Goal: Information Seeking & Learning: Learn about a topic

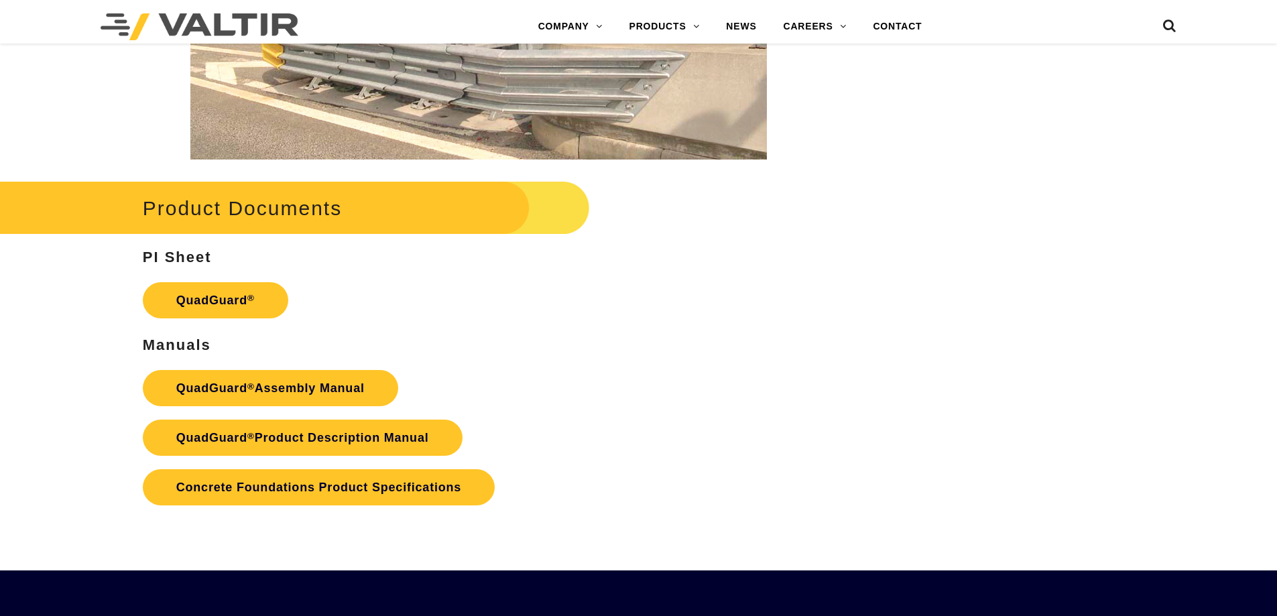
scroll to position [2614, 0]
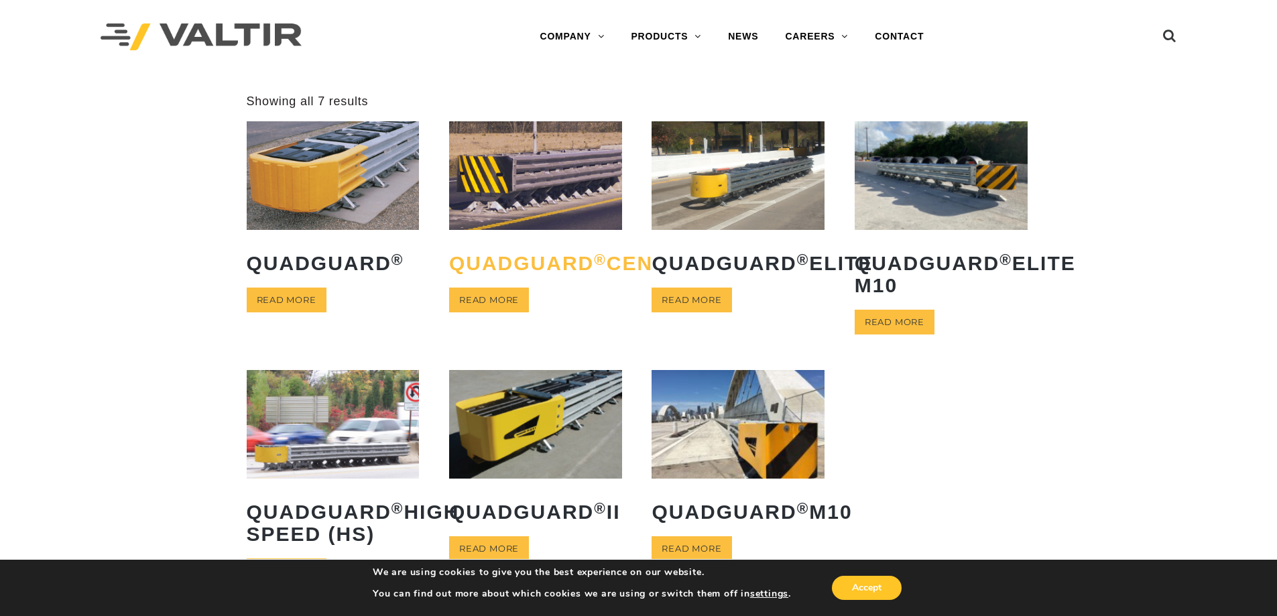
click at [512, 261] on h2 "QuadGuard ® CEN" at bounding box center [535, 263] width 173 height 42
click at [708, 207] on img at bounding box center [738, 175] width 173 height 108
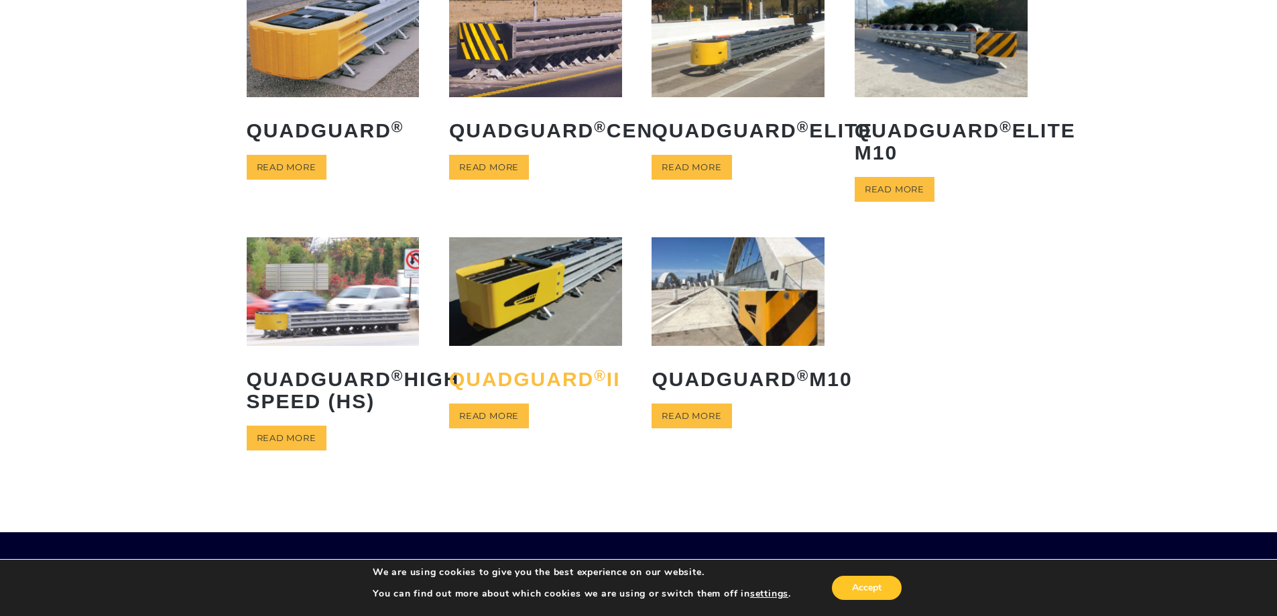
scroll to position [134, 0]
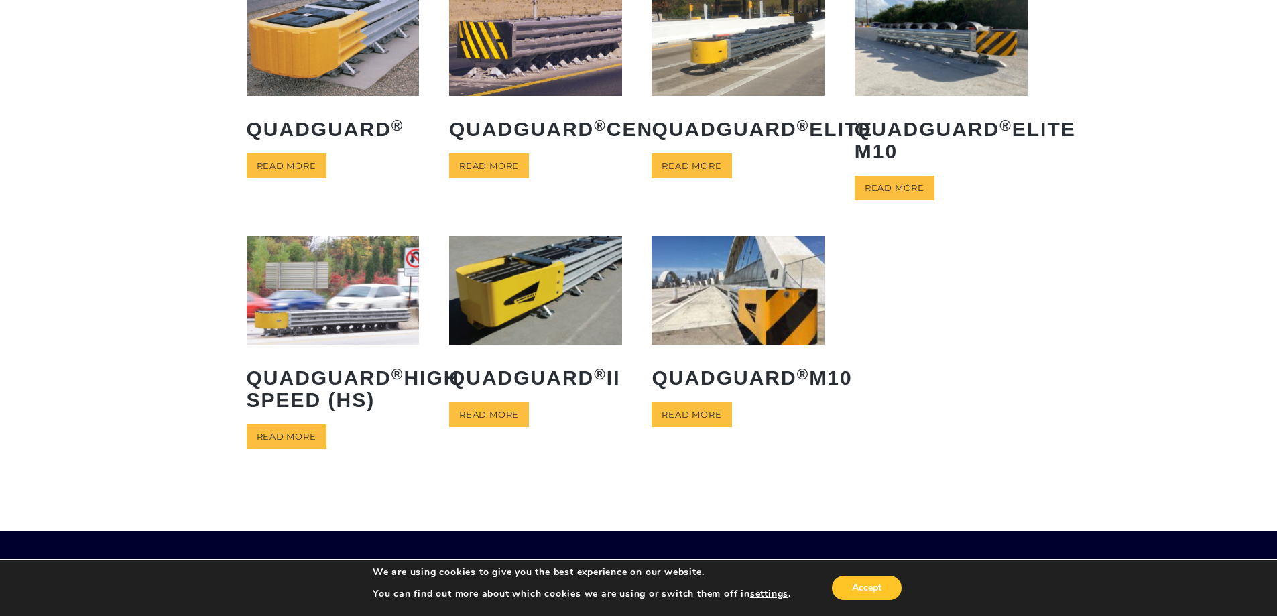
click at [547, 306] on img at bounding box center [535, 290] width 173 height 108
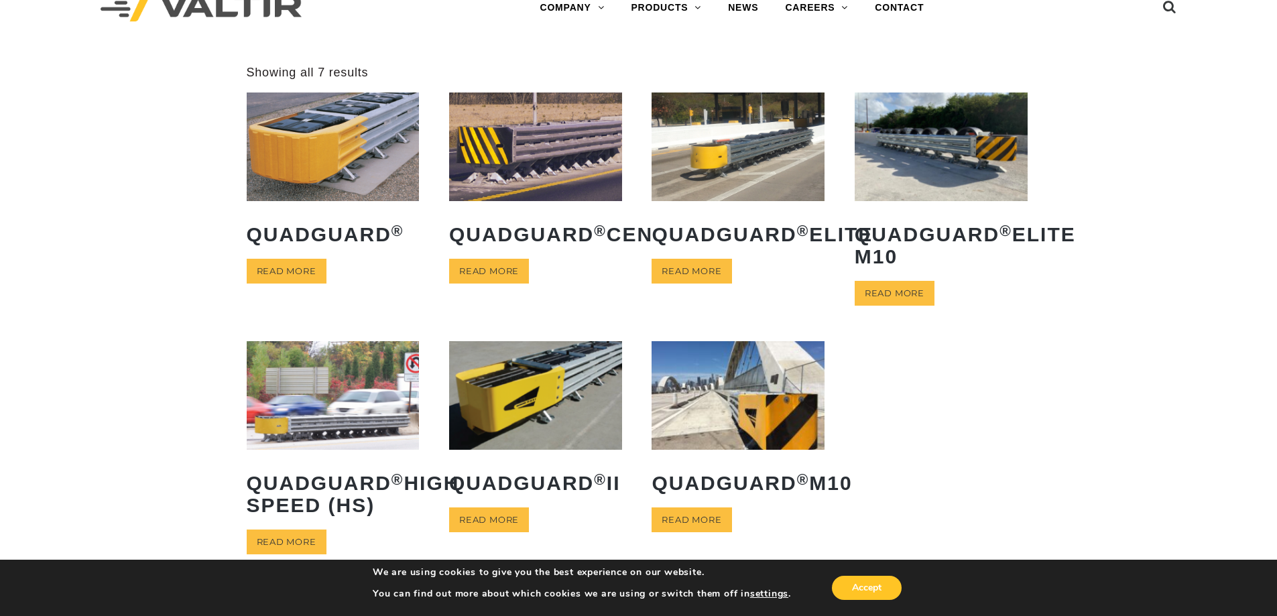
scroll to position [0, 0]
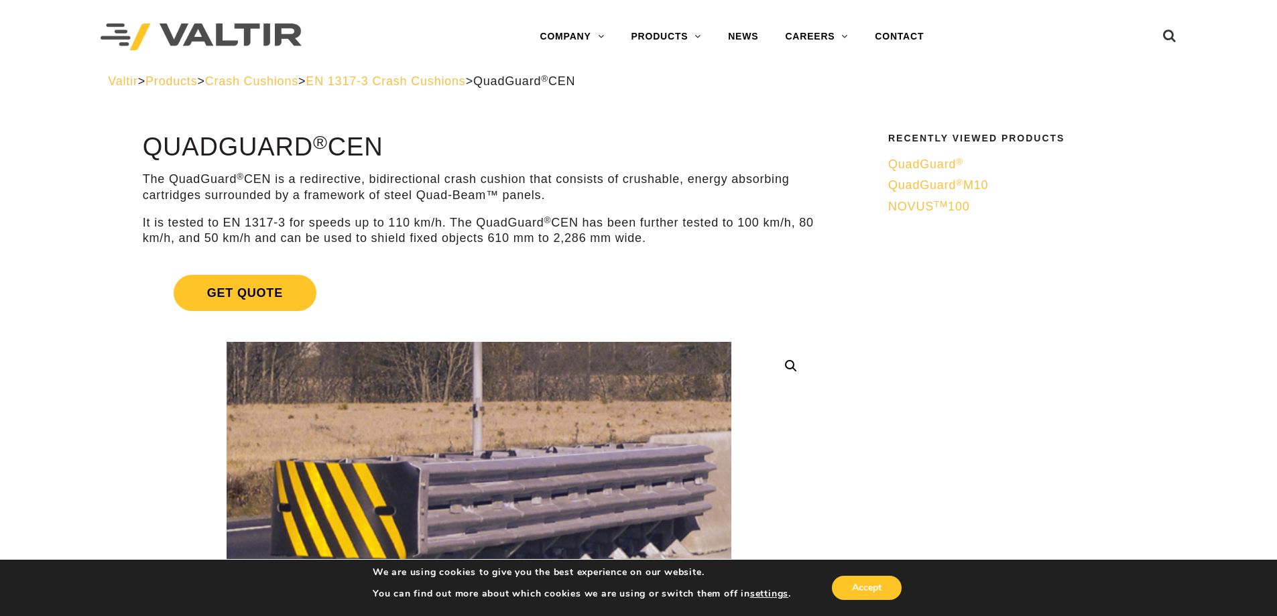
click at [916, 209] on span "NOVUS TM 100" at bounding box center [929, 206] width 82 height 13
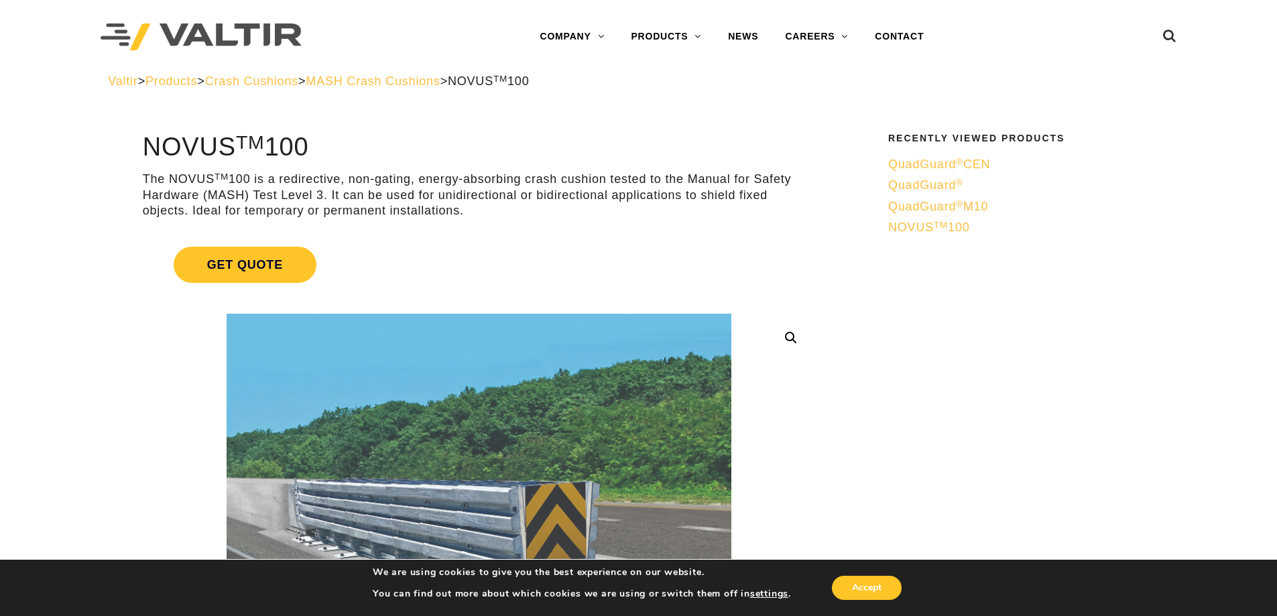
scroll to position [134, 0]
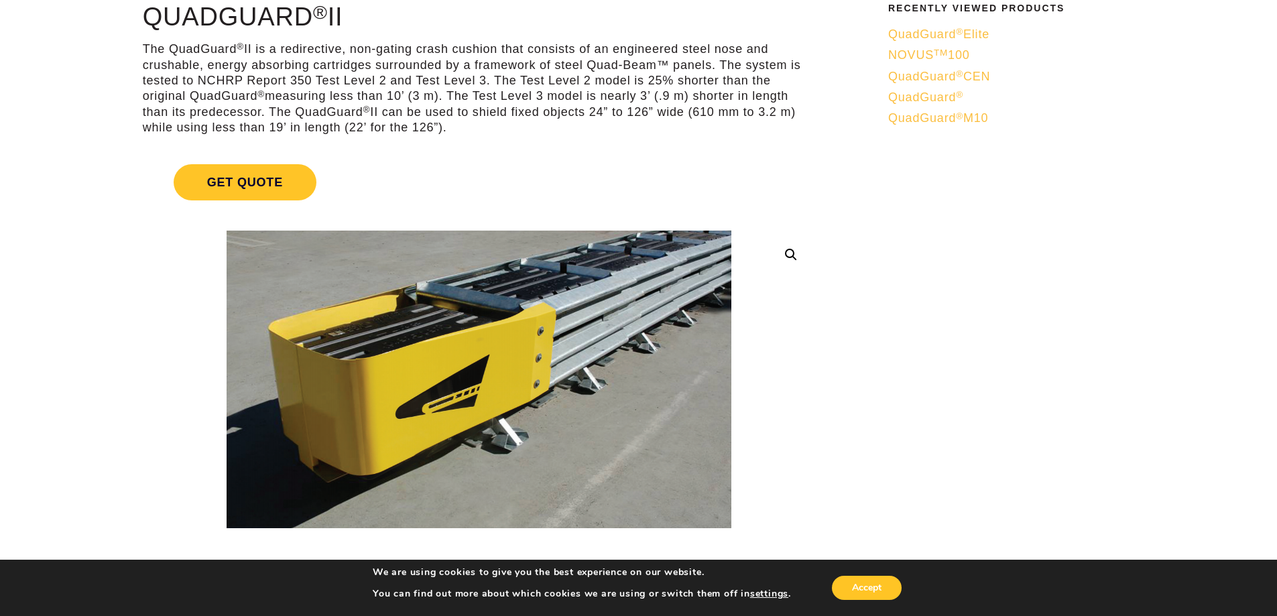
scroll to position [134, 0]
